Goal: Information Seeking & Learning: Check status

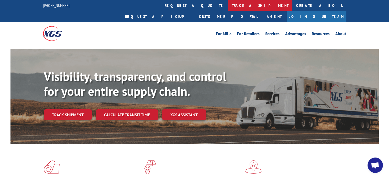
click at [228, 5] on link "track a shipment" at bounding box center [260, 5] width 64 height 11
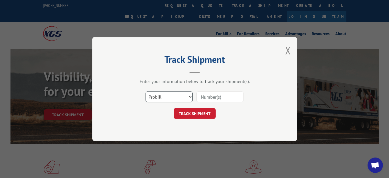
click at [177, 94] on select "Select category... Probill BOL PO" at bounding box center [169, 96] width 47 height 11
select select "bol"
click at [146, 91] on select "Select category... Probill BOL PO" at bounding box center [169, 96] width 47 height 11
click at [210, 95] on input at bounding box center [219, 96] width 47 height 11
type input "0910994"
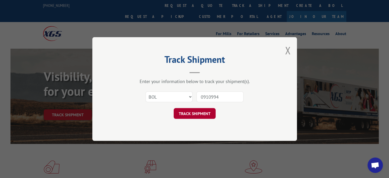
click at [203, 112] on button "TRACK SHIPMENT" at bounding box center [195, 113] width 42 height 11
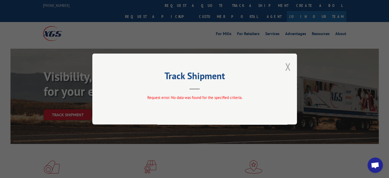
click at [288, 67] on button "Close modal" at bounding box center [288, 67] width 6 height 14
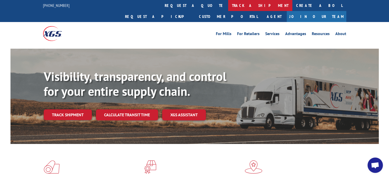
click at [228, 5] on link "track a shipment" at bounding box center [260, 5] width 64 height 11
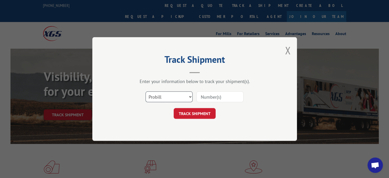
click at [181, 97] on select "Select category... Probill BOL PO" at bounding box center [169, 96] width 47 height 11
select select "bol"
click at [146, 91] on select "Select category... Probill BOL PO" at bounding box center [169, 96] width 47 height 11
click at [209, 97] on input at bounding box center [219, 96] width 47 height 11
type input "910994"
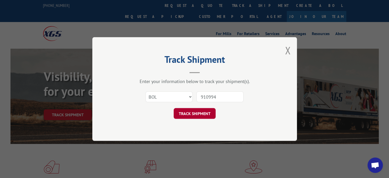
click at [202, 112] on button "TRACK SHIPMENT" at bounding box center [195, 113] width 42 height 11
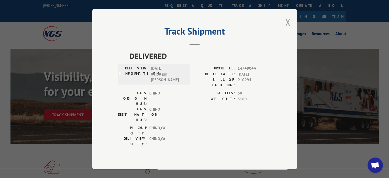
click at [288, 27] on button "Close modal" at bounding box center [288, 22] width 6 height 14
